Goal: Task Accomplishment & Management: Manage account settings

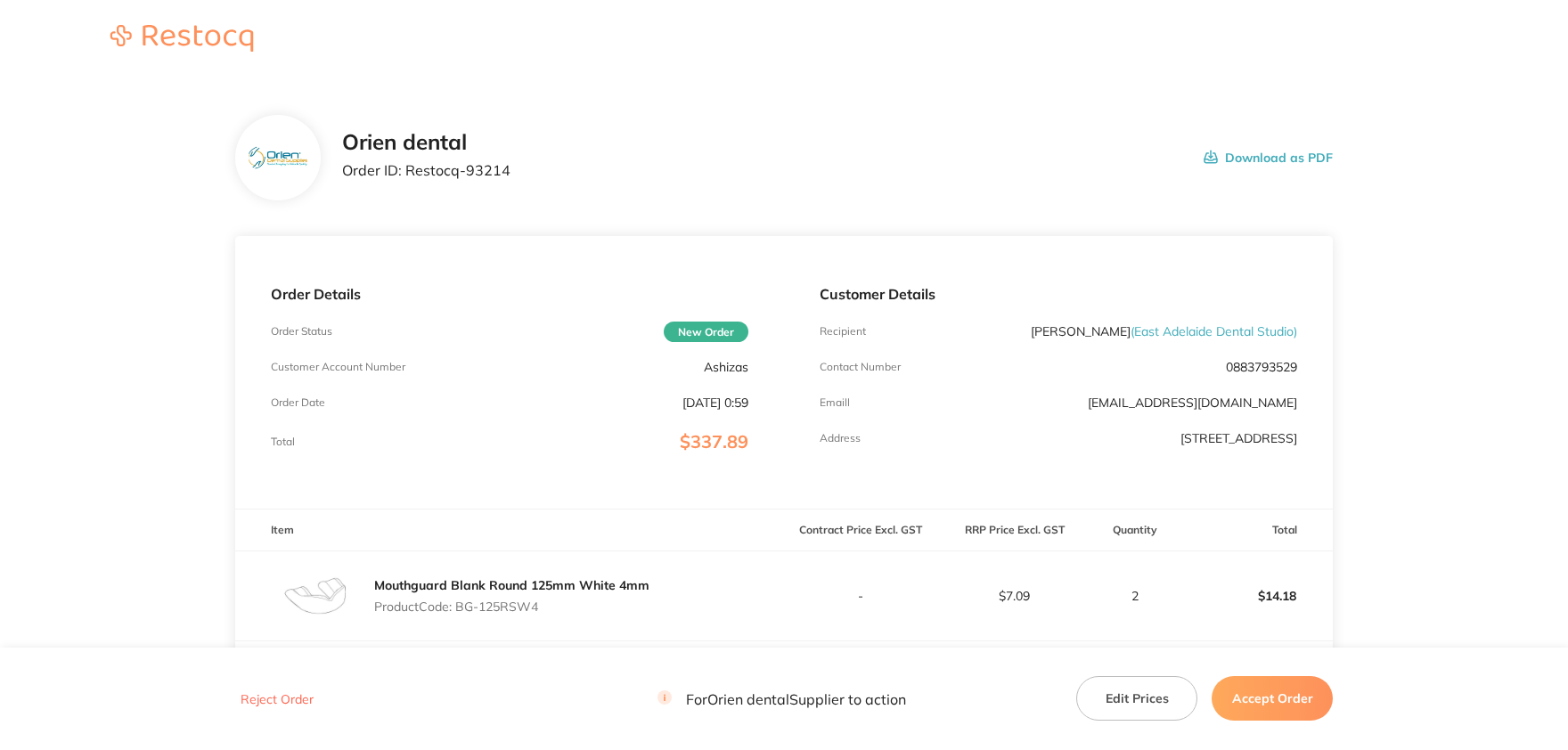
click at [1265, 369] on p "0883793529" at bounding box center [1261, 367] width 71 height 14
copy p "0883793529"
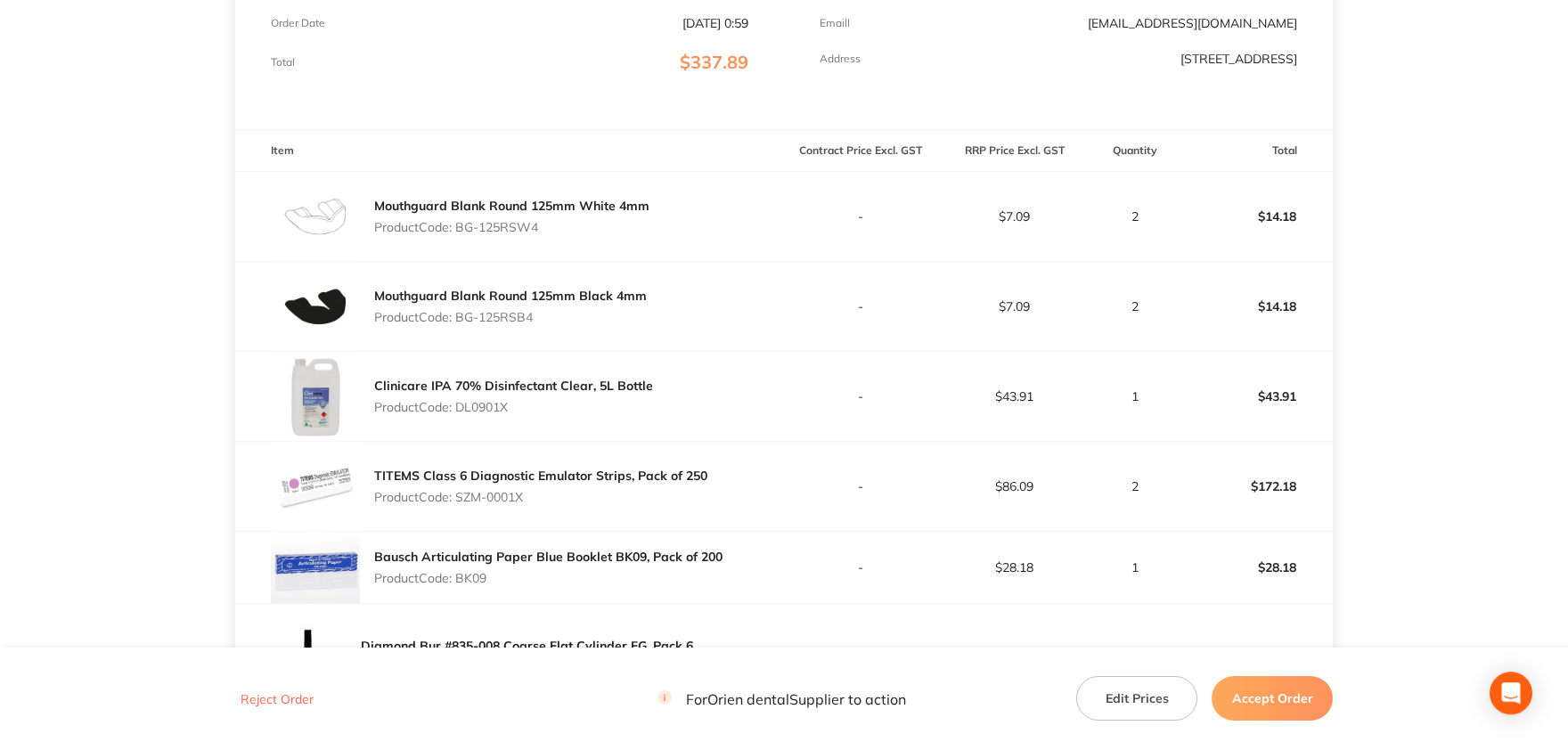
scroll to position [477, 0]
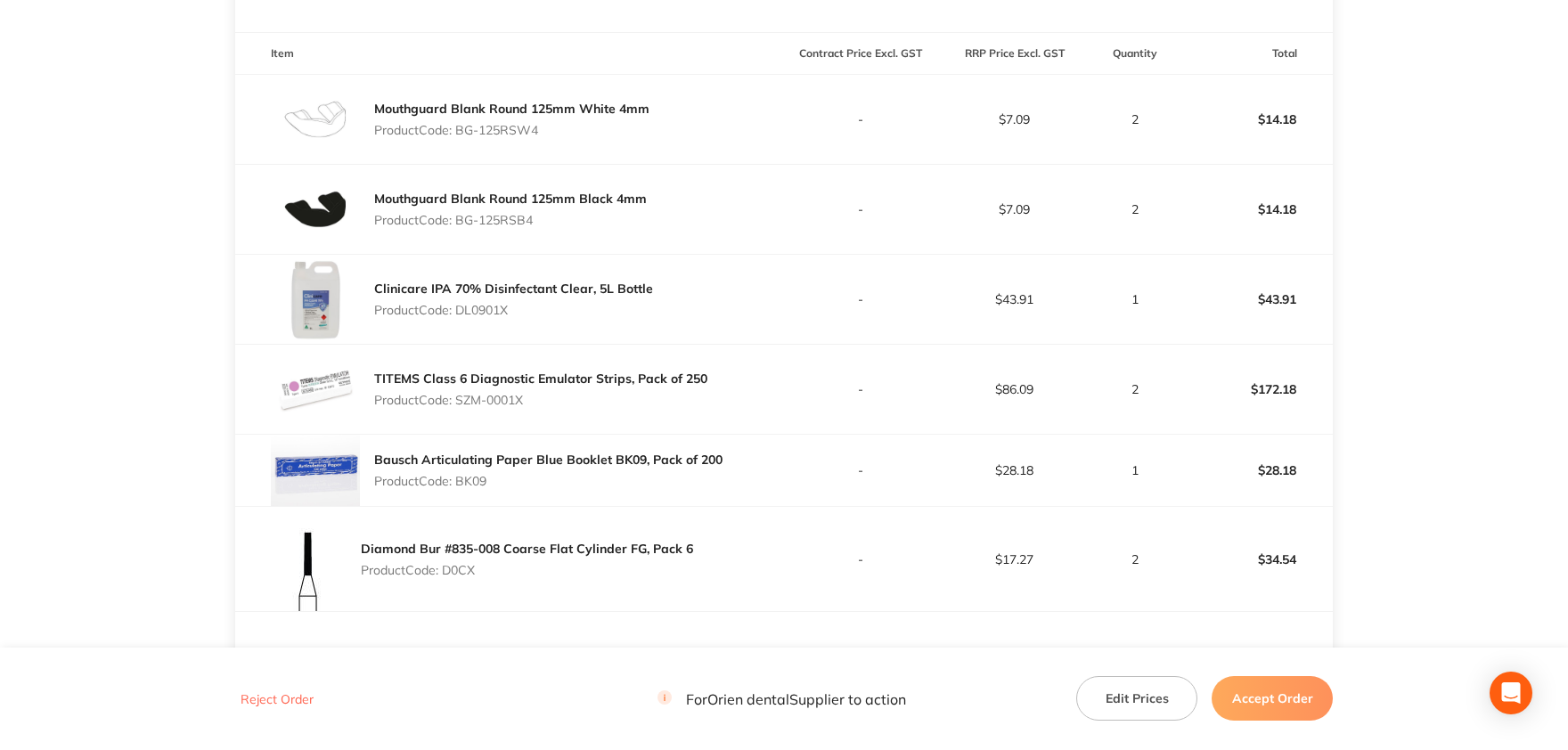
drag, startPoint x: 539, startPoint y: 129, endPoint x: 456, endPoint y: 125, distance: 83.1
click at [456, 125] on p "Product Code: BG-125RSW4" at bounding box center [511, 130] width 275 height 14
copy p "BG-125RSW4"
drag, startPoint x: 537, startPoint y: 219, endPoint x: 459, endPoint y: 219, distance: 78.0
click at [459, 219] on p "Product Code: BG-125RSB4" at bounding box center [511, 220] width 273 height 14
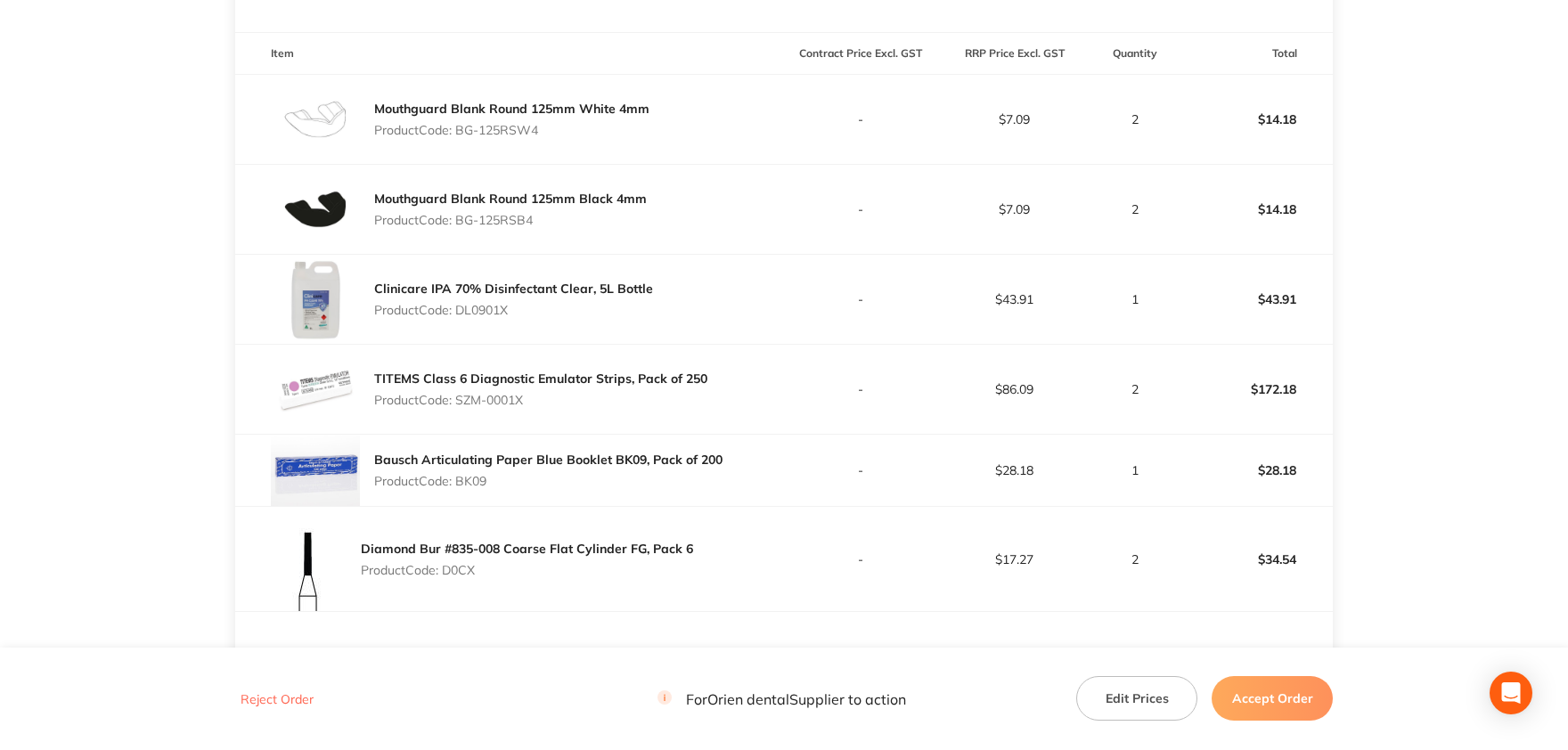
copy p "BG-125RSB4"
click at [487, 309] on p "Product Code: DL0901X" at bounding box center [513, 309] width 279 height 14
copy p "DL0901X"
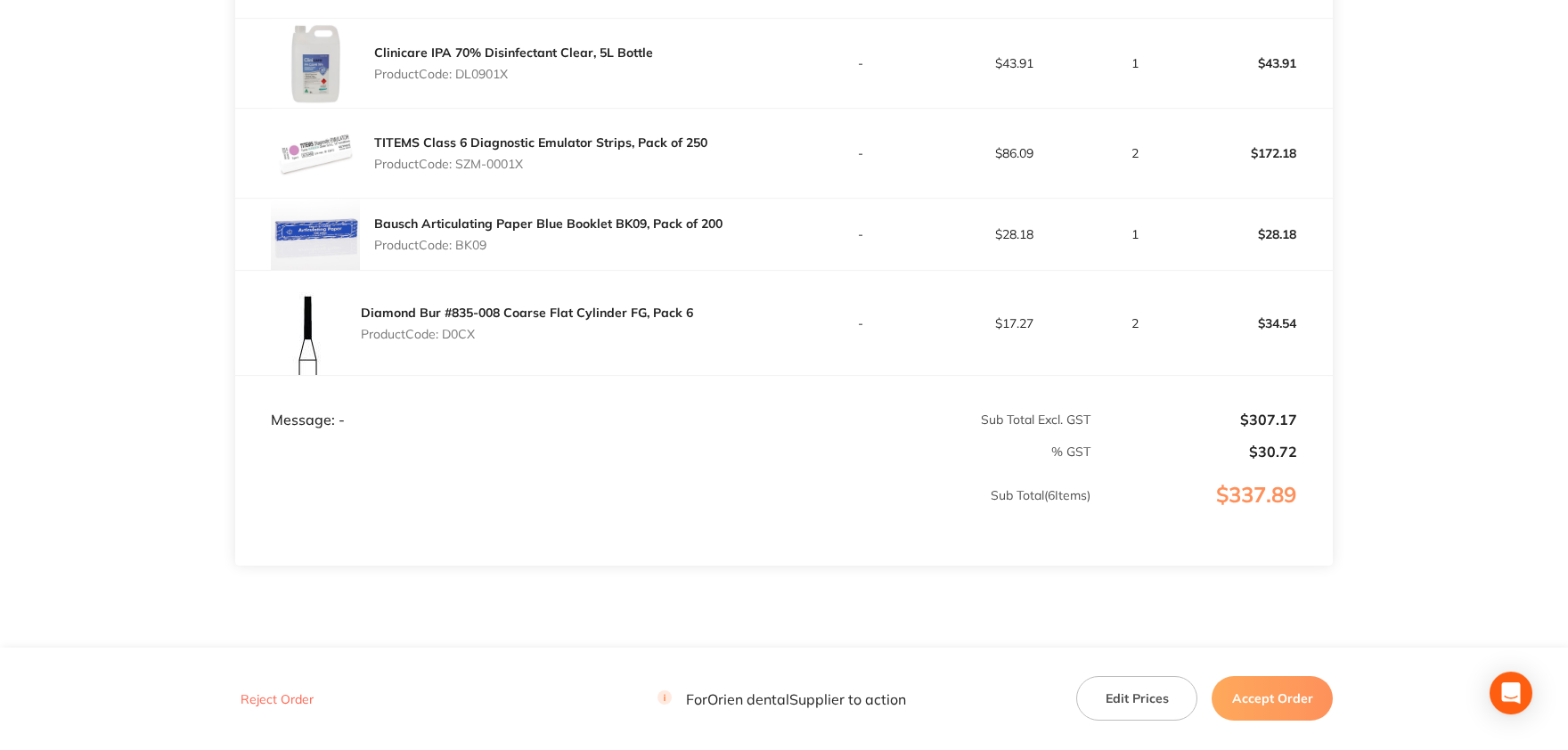
scroll to position [673, 0]
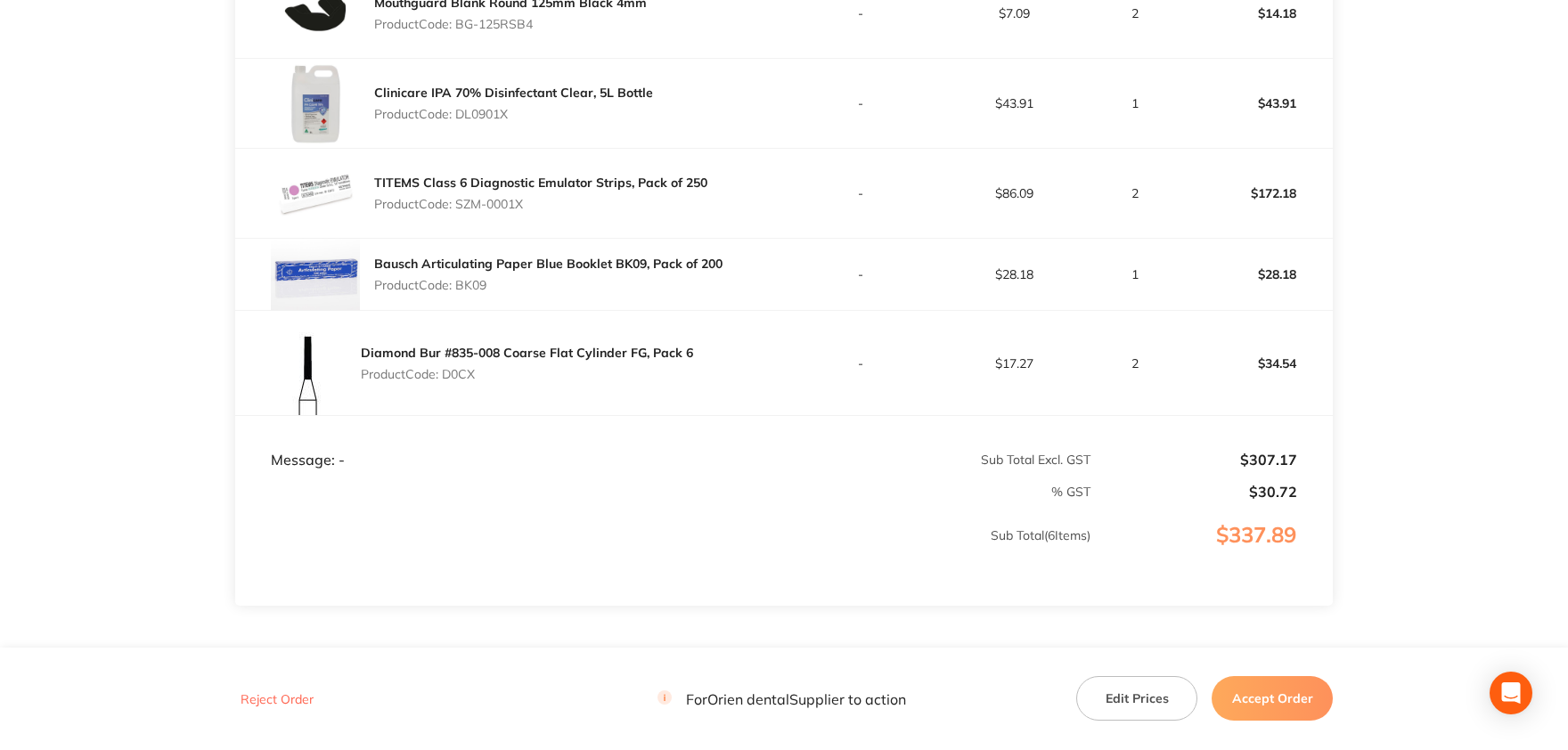
drag, startPoint x: 529, startPoint y: 201, endPoint x: 460, endPoint y: 202, distance: 69.0
click at [460, 202] on p "Product Code: SZM-0001X" at bounding box center [541, 204] width 333 height 14
copy p "SZM-0001X"
drag, startPoint x: 489, startPoint y: 284, endPoint x: 460, endPoint y: 282, distance: 29.1
click at [460, 282] on p "Product Code: BK09" at bounding box center [549, 285] width 349 height 14
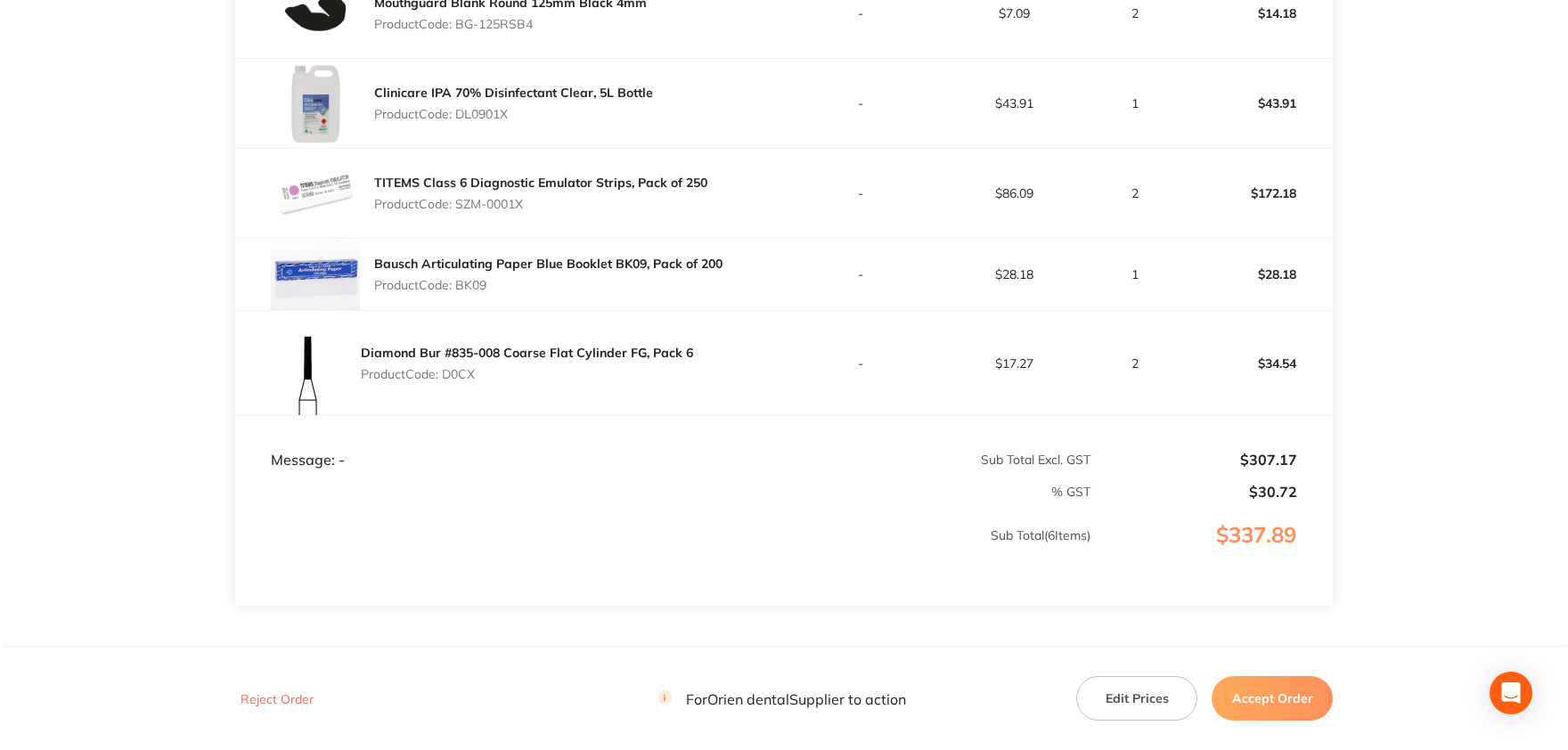
copy p "BK09"
drag, startPoint x: 479, startPoint y: 372, endPoint x: 446, endPoint y: 373, distance: 33.0
click at [446, 373] on p "Product Code: D0CX" at bounding box center [526, 375] width 332 height 14
copy p "D0CX"
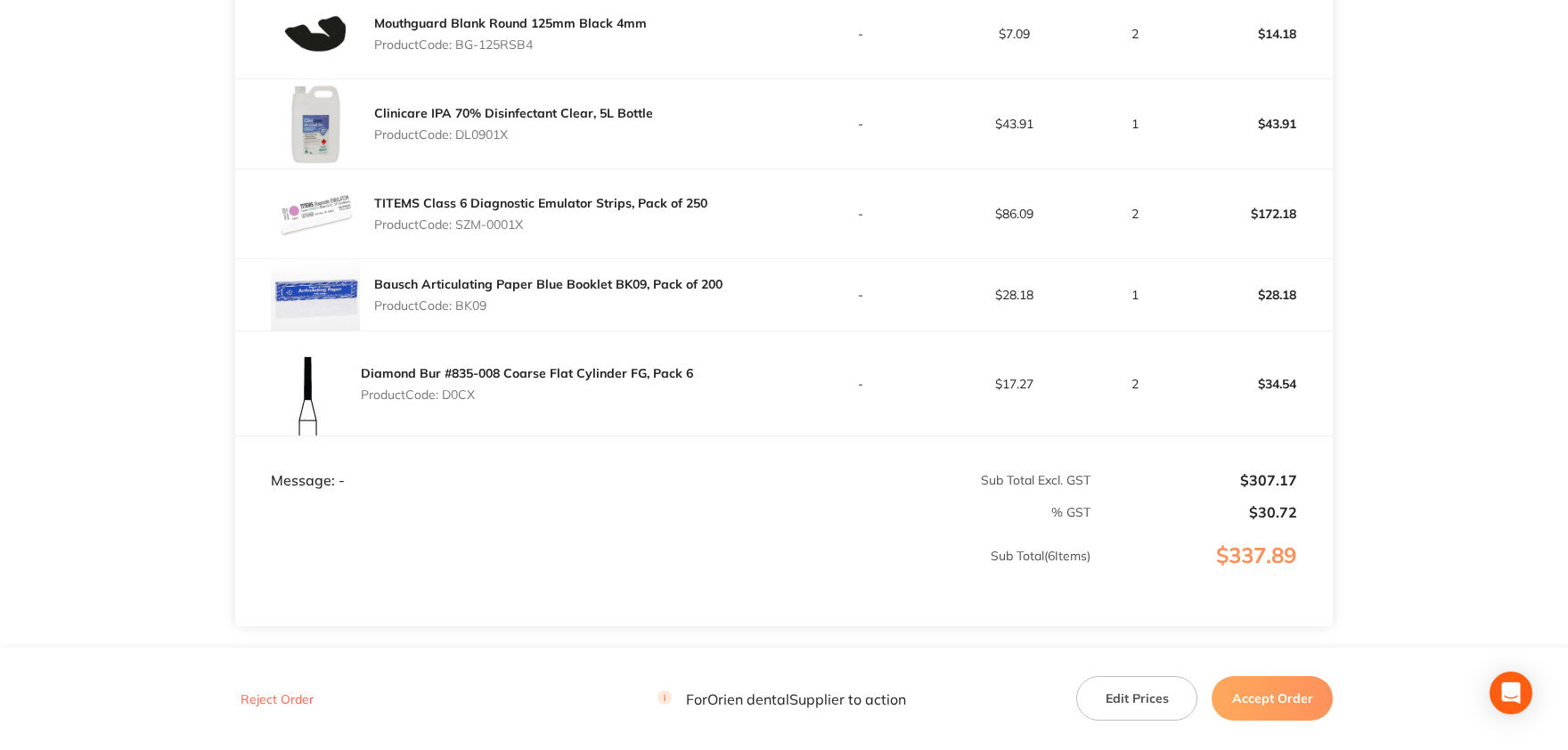
scroll to position [0, 0]
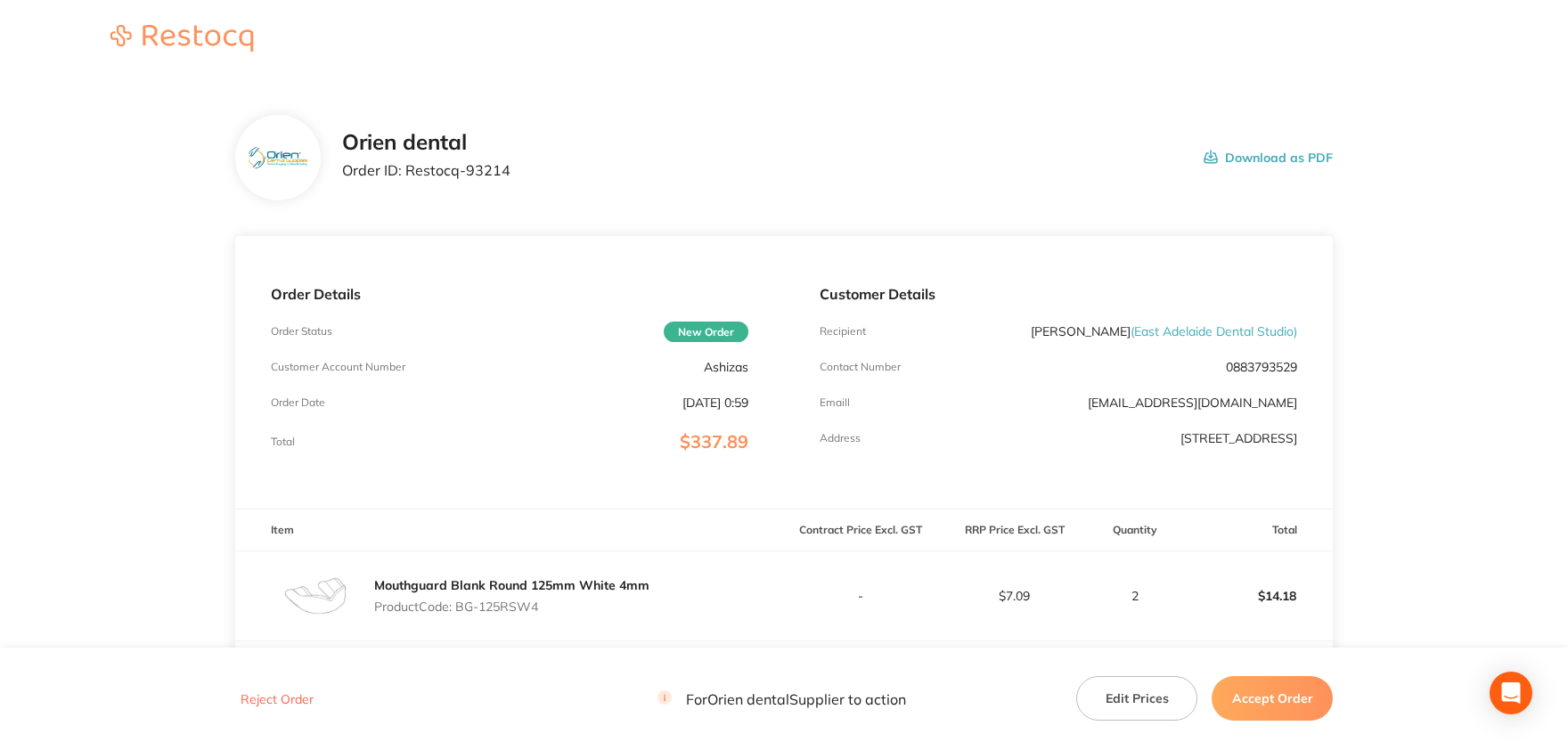
click at [510, 169] on div "Orien dental Order ID: Restocq- 93214 Download as PDF" at bounding box center [838, 158] width 991 height 55
click at [496, 170] on p "Order ID: Restocq- 93214" at bounding box center [426, 170] width 169 height 16
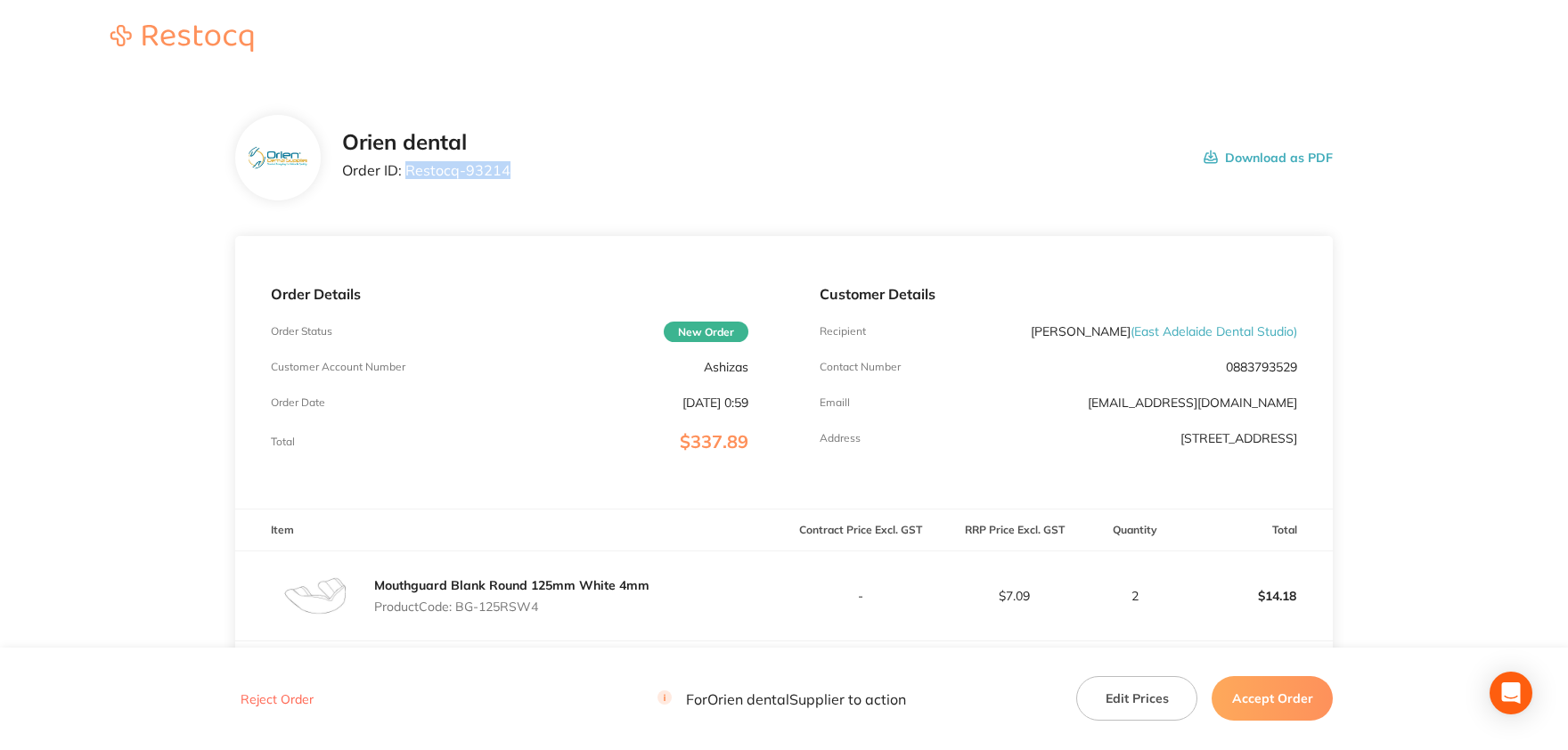
drag, startPoint x: 512, startPoint y: 170, endPoint x: 407, endPoint y: 172, distance: 105.0
click at [407, 172] on div "Orien dental Order ID: Restocq- 93214 Download as PDF" at bounding box center [838, 158] width 991 height 55
copy p "Restocq- 93214"
click at [1263, 694] on button "Accept Order" at bounding box center [1272, 698] width 121 height 44
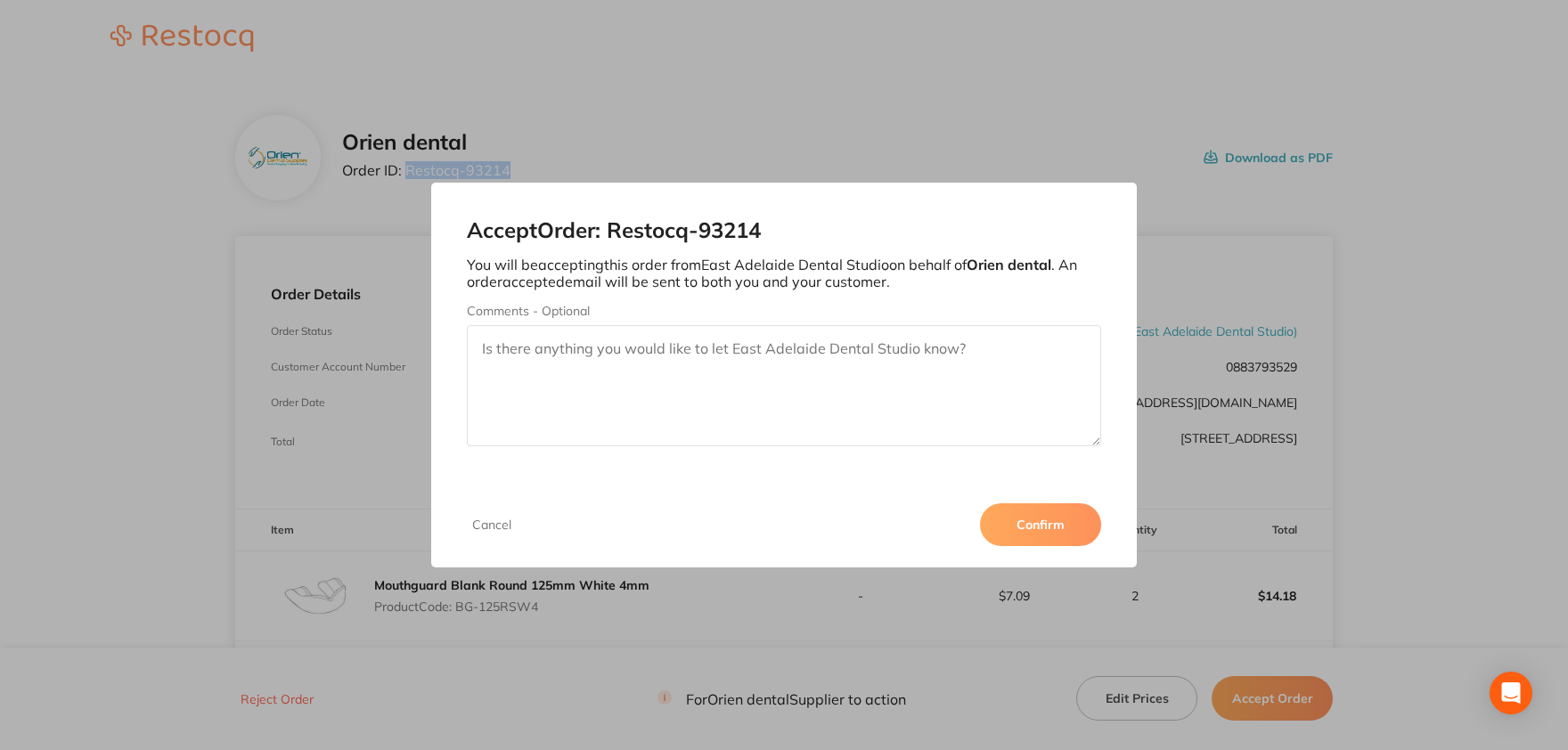
click at [1043, 515] on button "Confirm" at bounding box center [1041, 524] width 121 height 42
